Goal: Navigation & Orientation: Go to known website

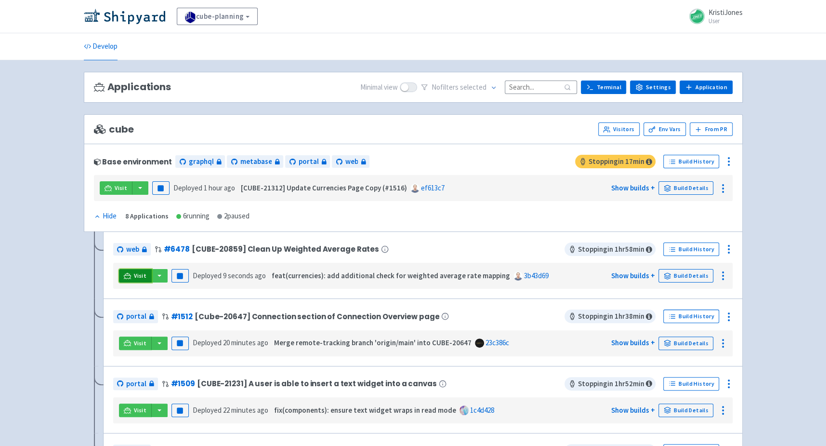
click at [136, 274] on span "Visit" at bounding box center [140, 276] width 13 height 8
